Goal: Task Accomplishment & Management: Manage account settings

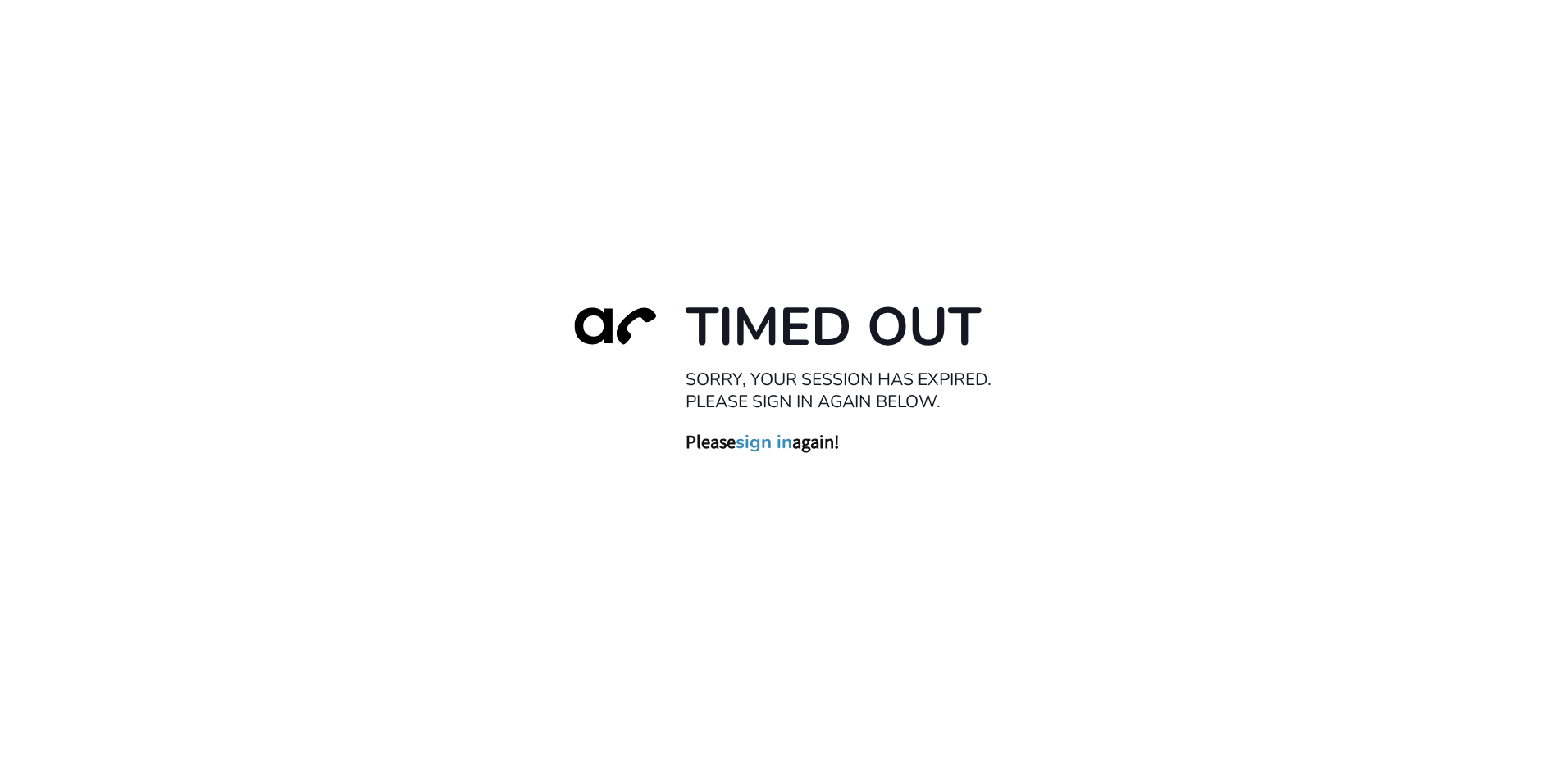
click at [752, 449] on link "sign in" at bounding box center [763, 442] width 56 height 23
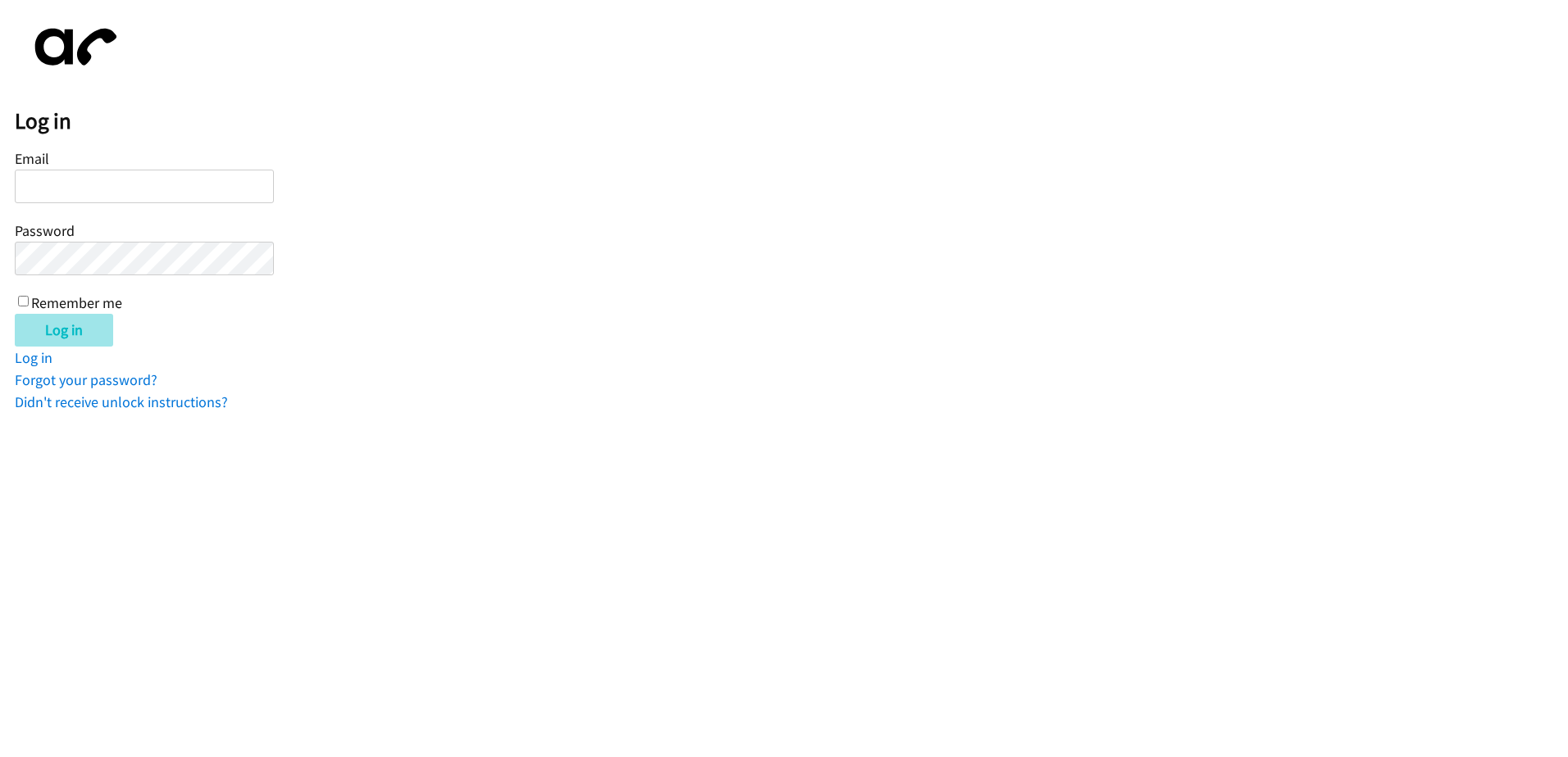
type input "mroberson@lendingpoint.com"
click at [70, 325] on input "Log in" at bounding box center [64, 329] width 99 height 33
